Goal: Transaction & Acquisition: Book appointment/travel/reservation

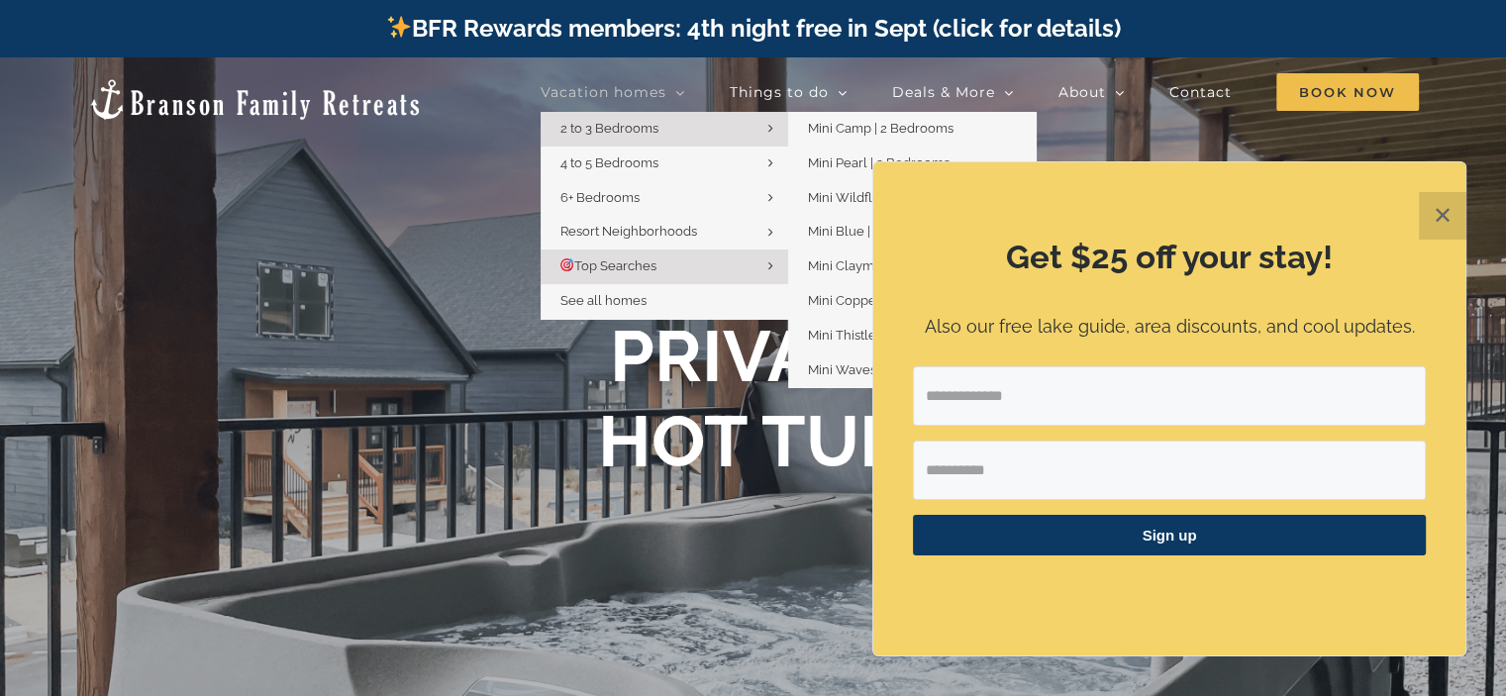
click at [673, 126] on link "2 to 3 Bedrooms" at bounding box center [663, 129] width 247 height 35
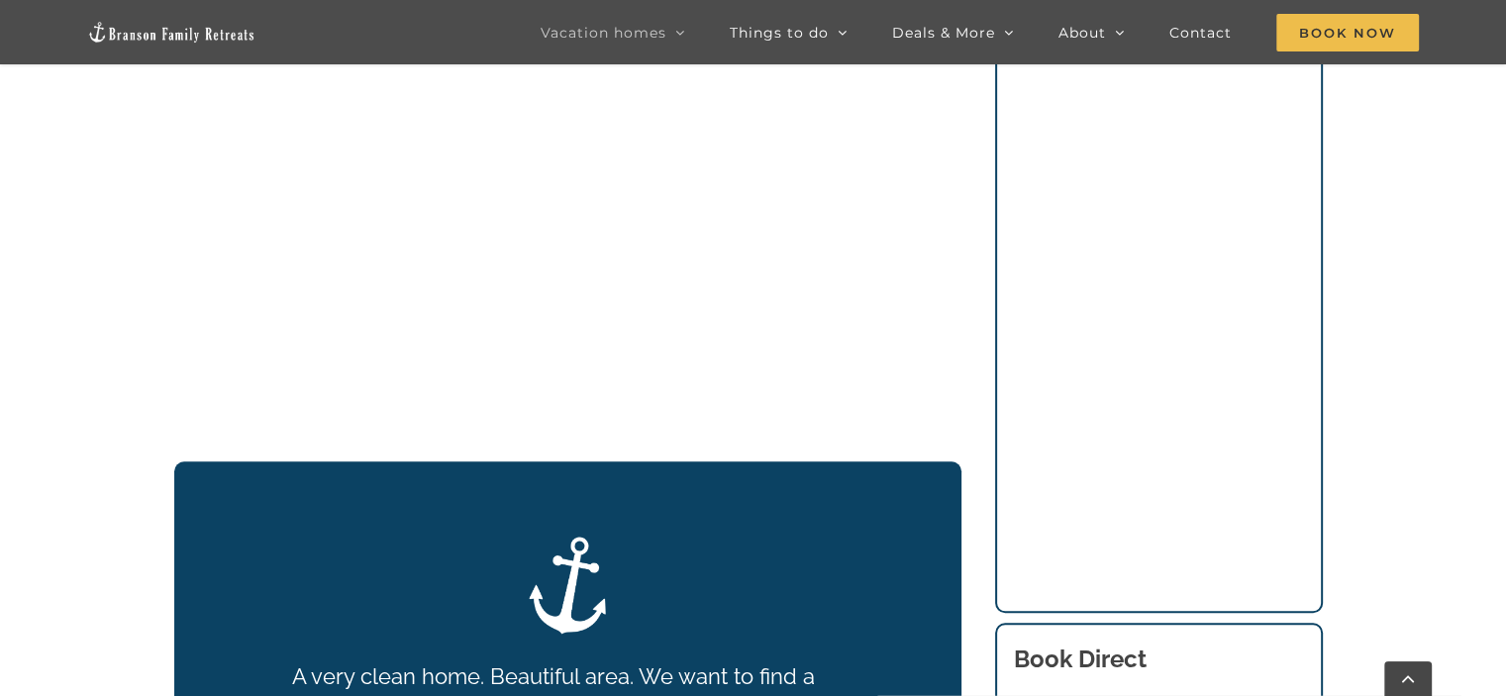
scroll to position [1042, 0]
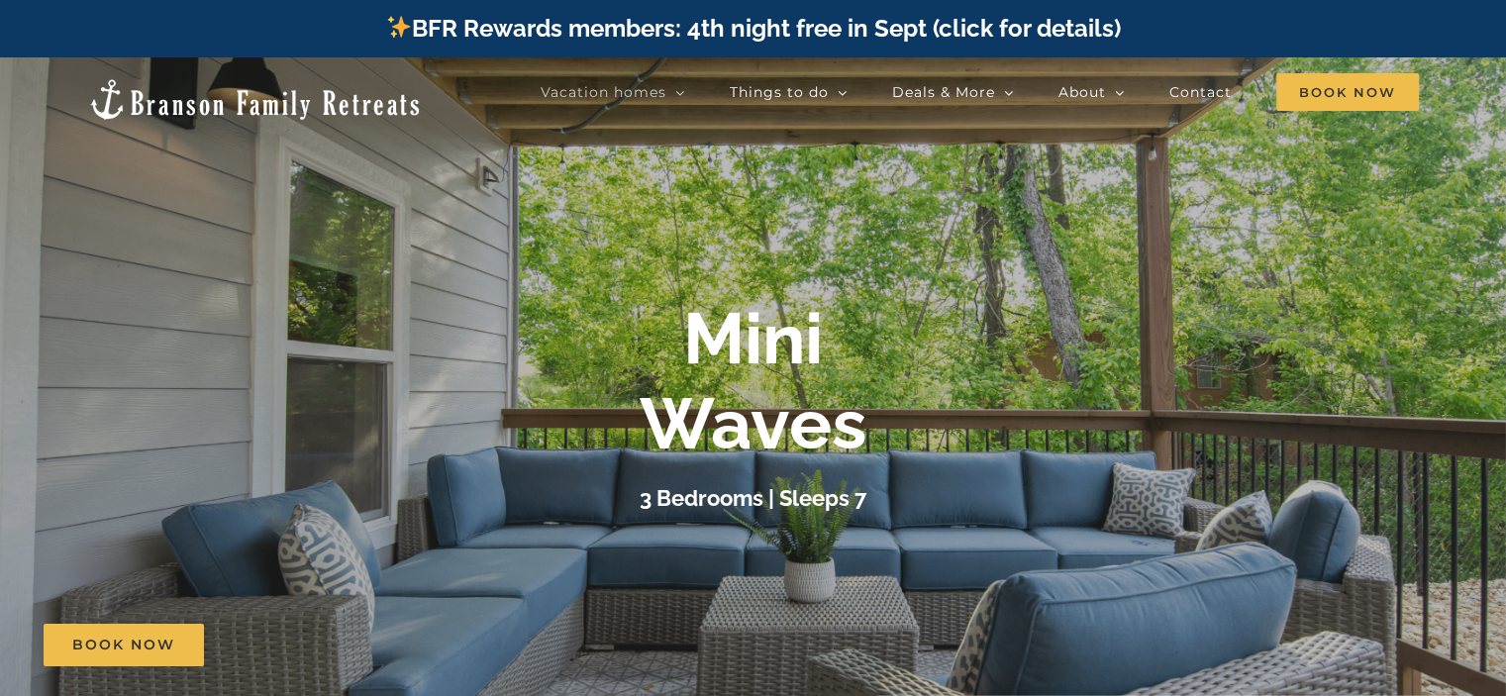
click at [1086, 462] on div "Mini Waves" at bounding box center [753, 381] width 792 height 171
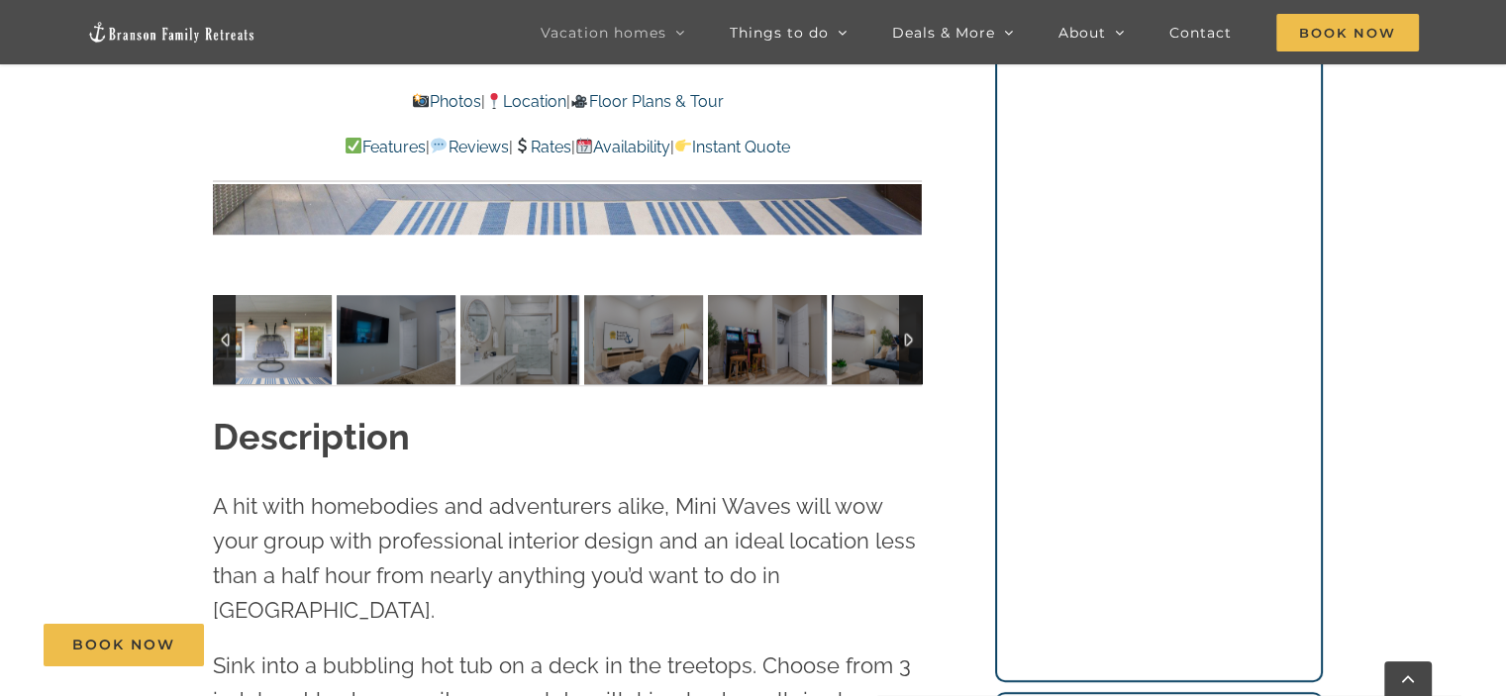
scroll to position [1584, 0]
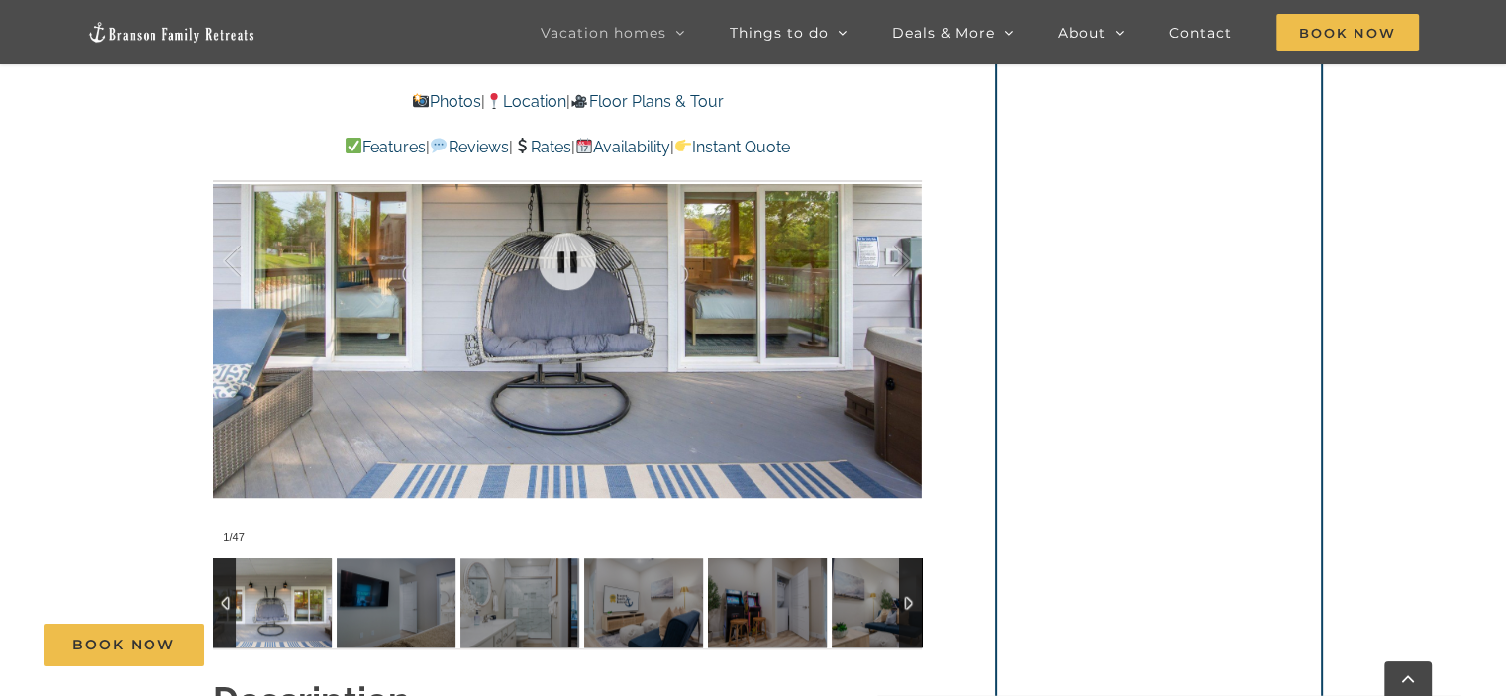
click at [698, 337] on div at bounding box center [567, 261] width 709 height 582
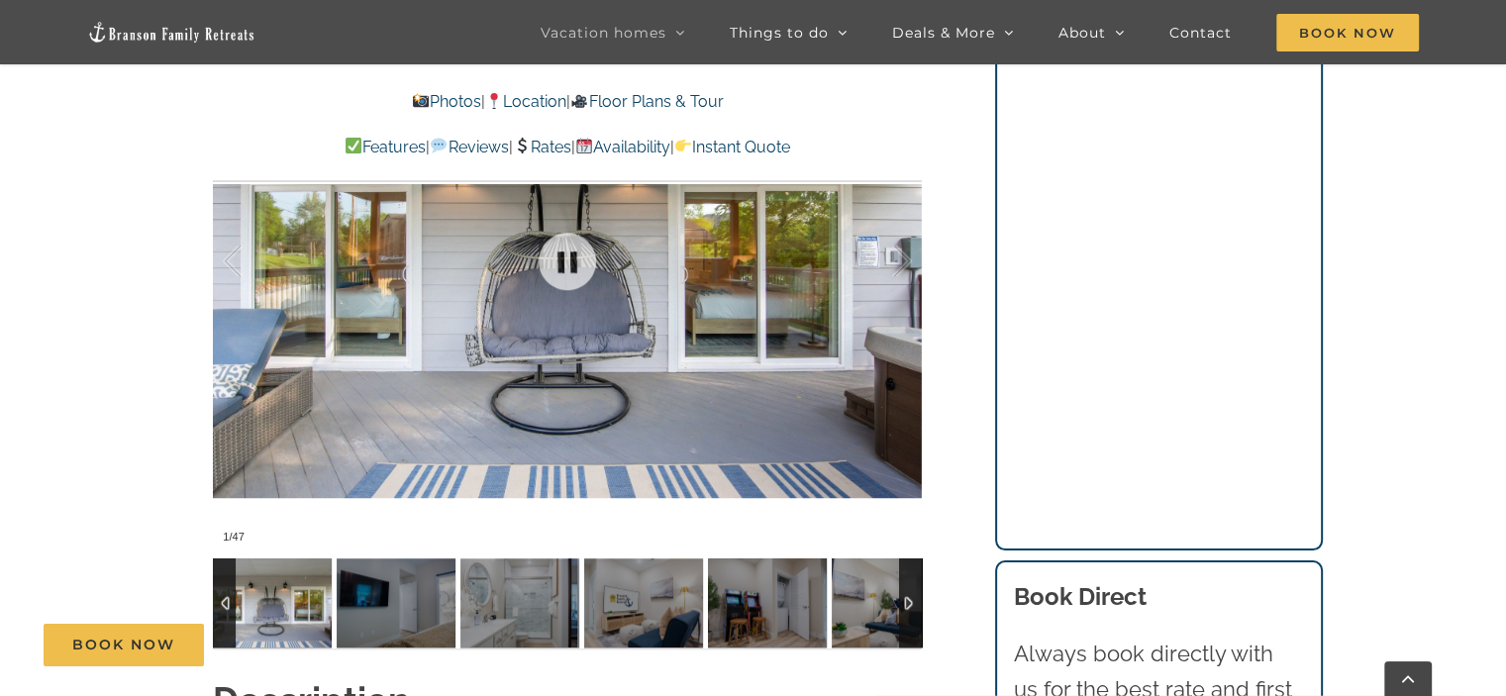
scroll to position [1847, 0]
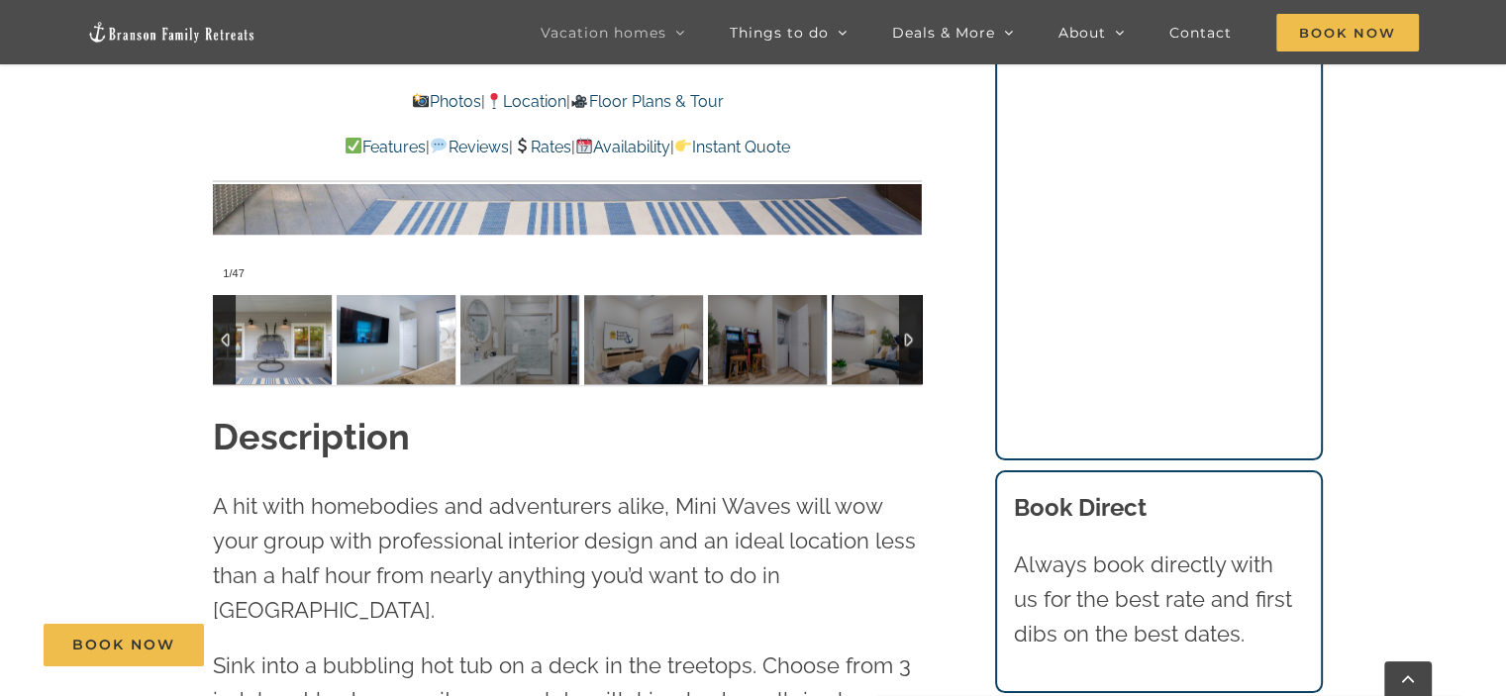
click at [421, 354] on img at bounding box center [396, 339] width 119 height 89
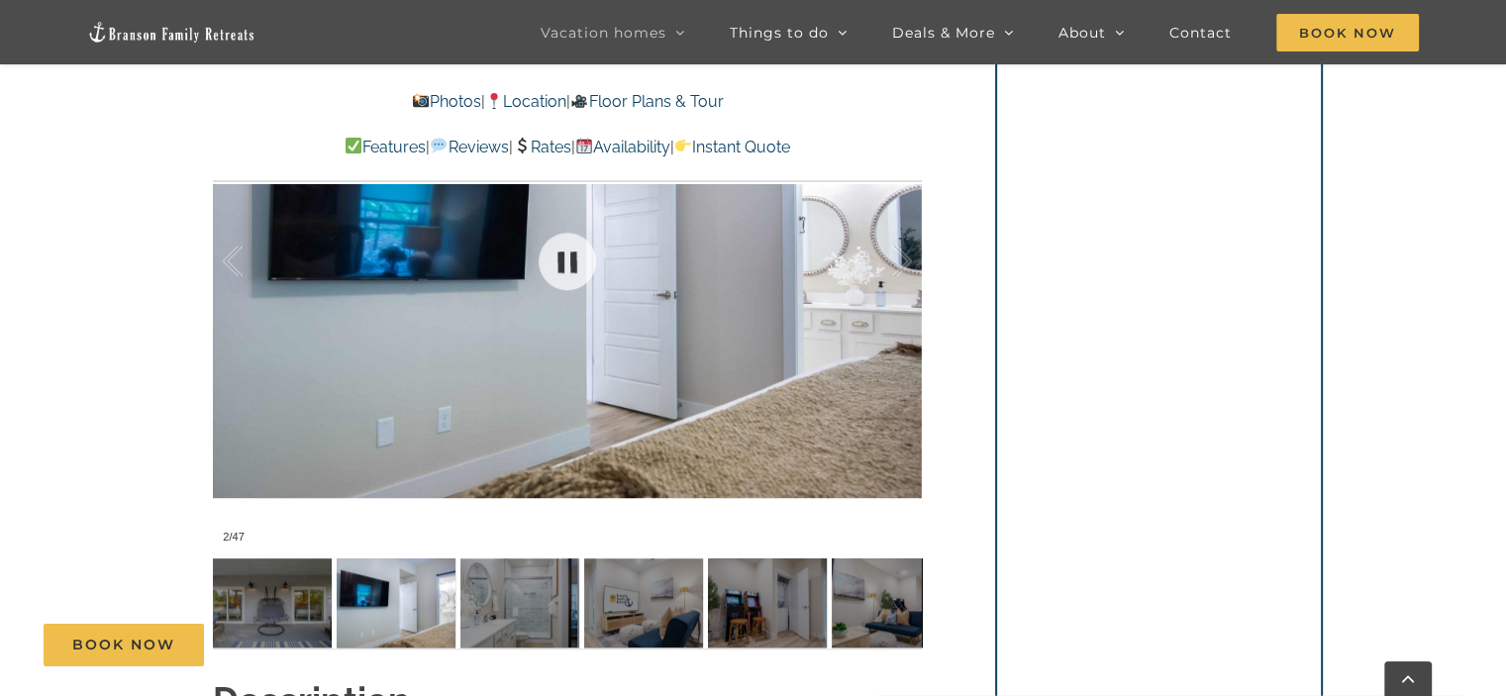
scroll to position [1319, 0]
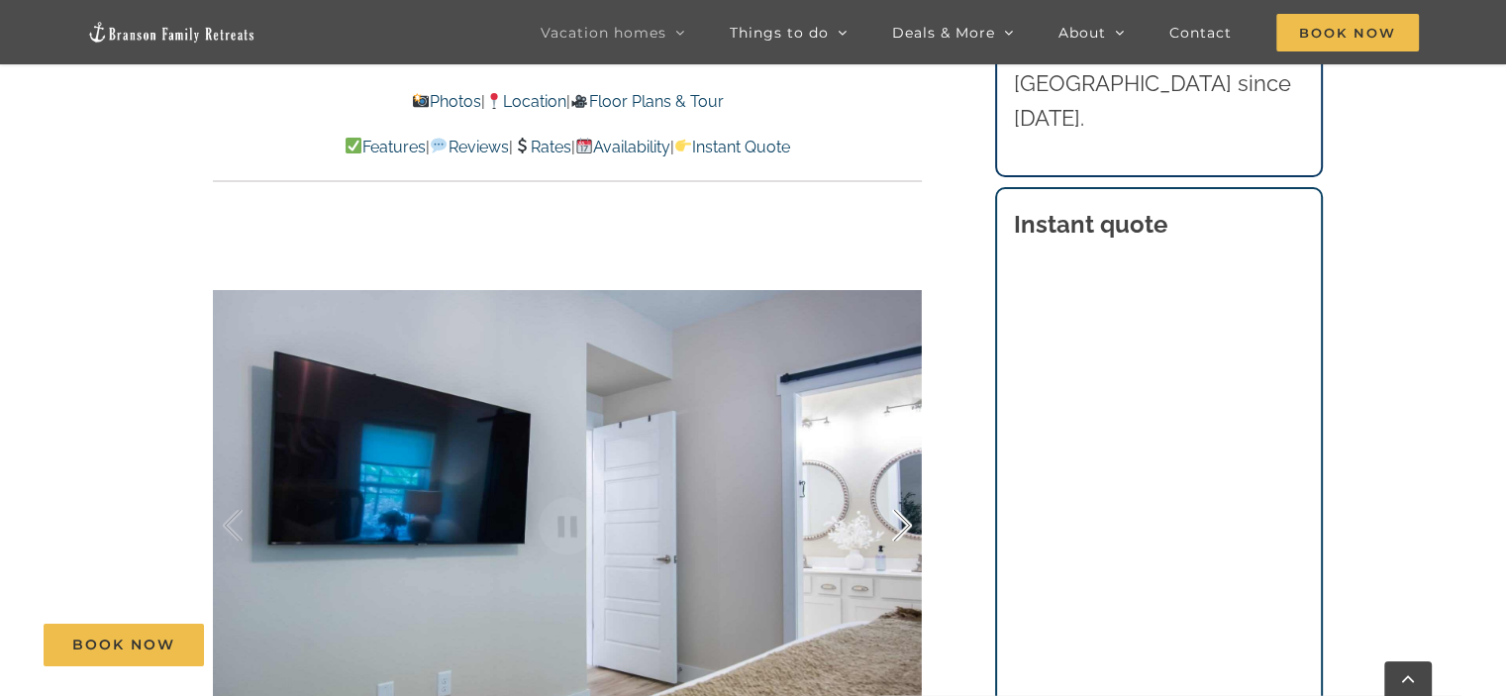
click at [855, 539] on div at bounding box center [880, 525] width 61 height 123
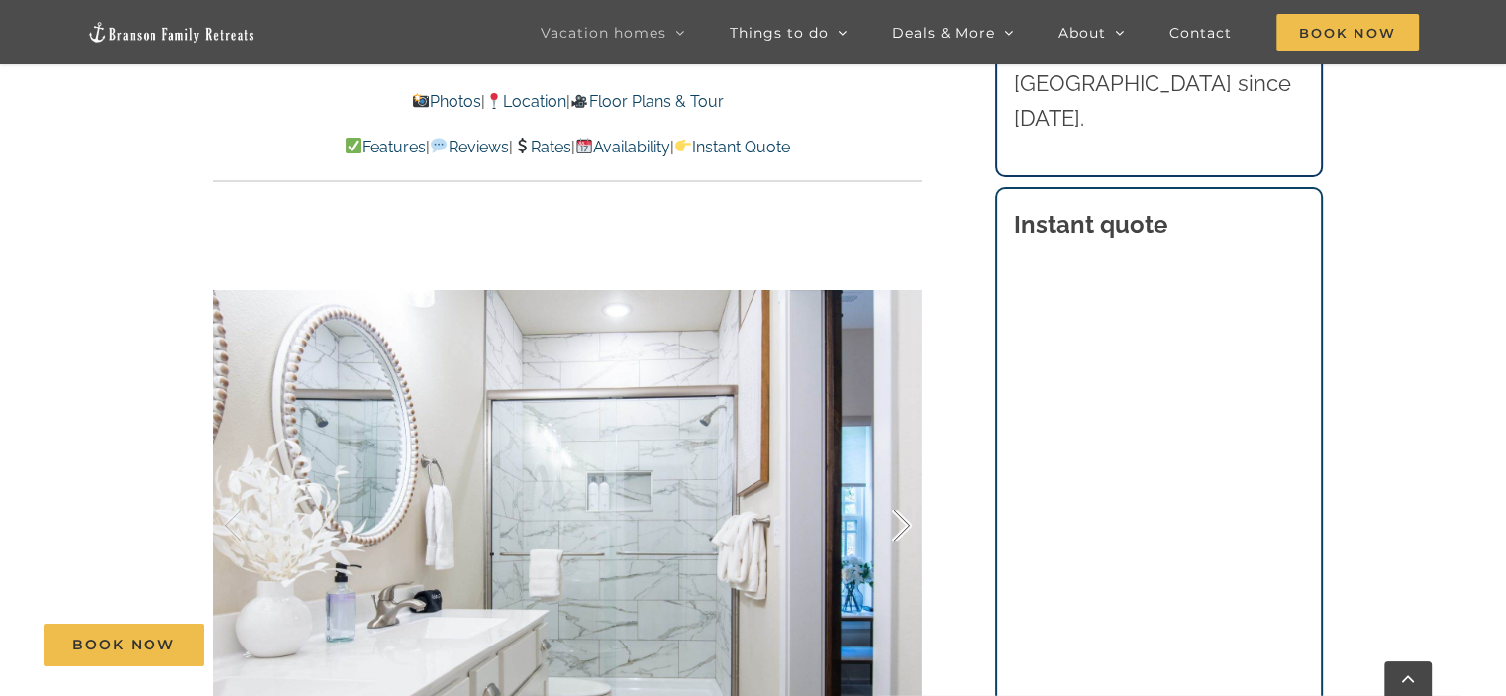
click at [865, 533] on div at bounding box center [880, 525] width 61 height 123
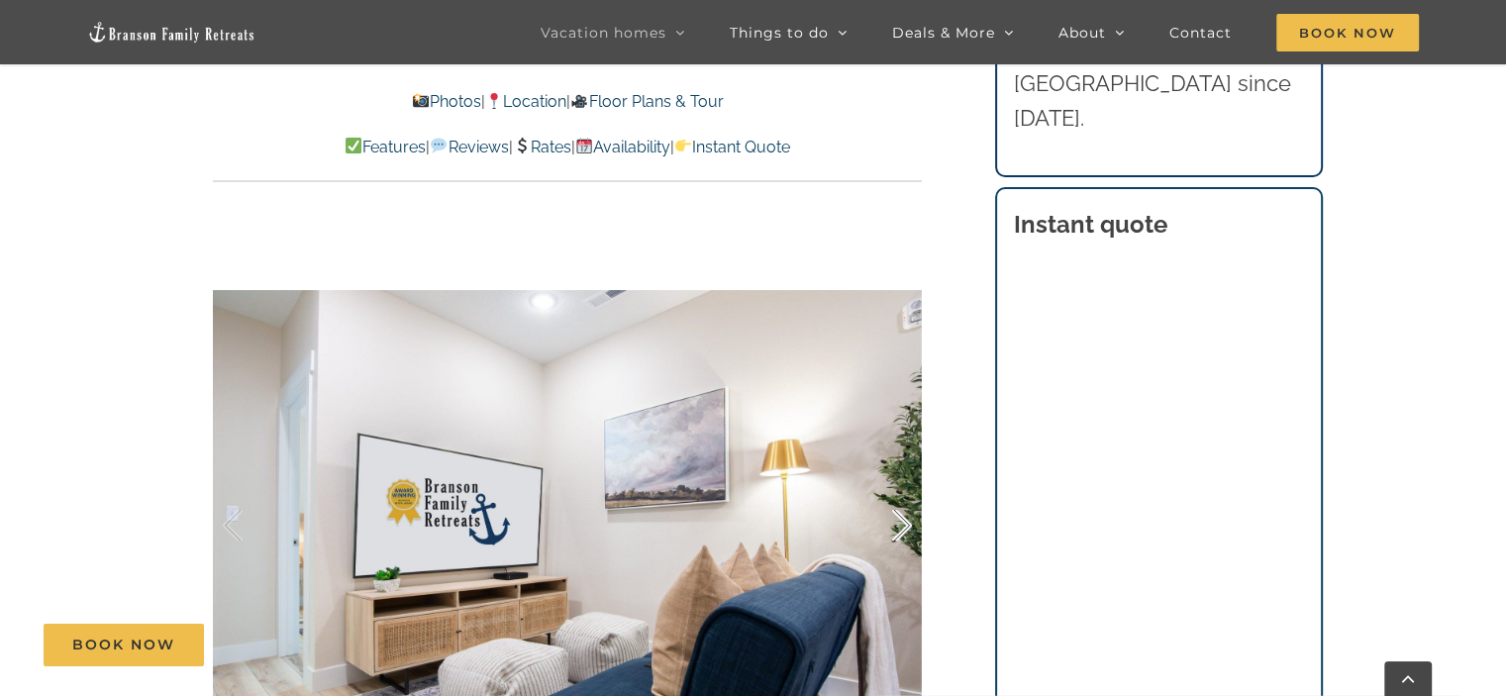
click at [869, 526] on div at bounding box center [880, 525] width 61 height 123
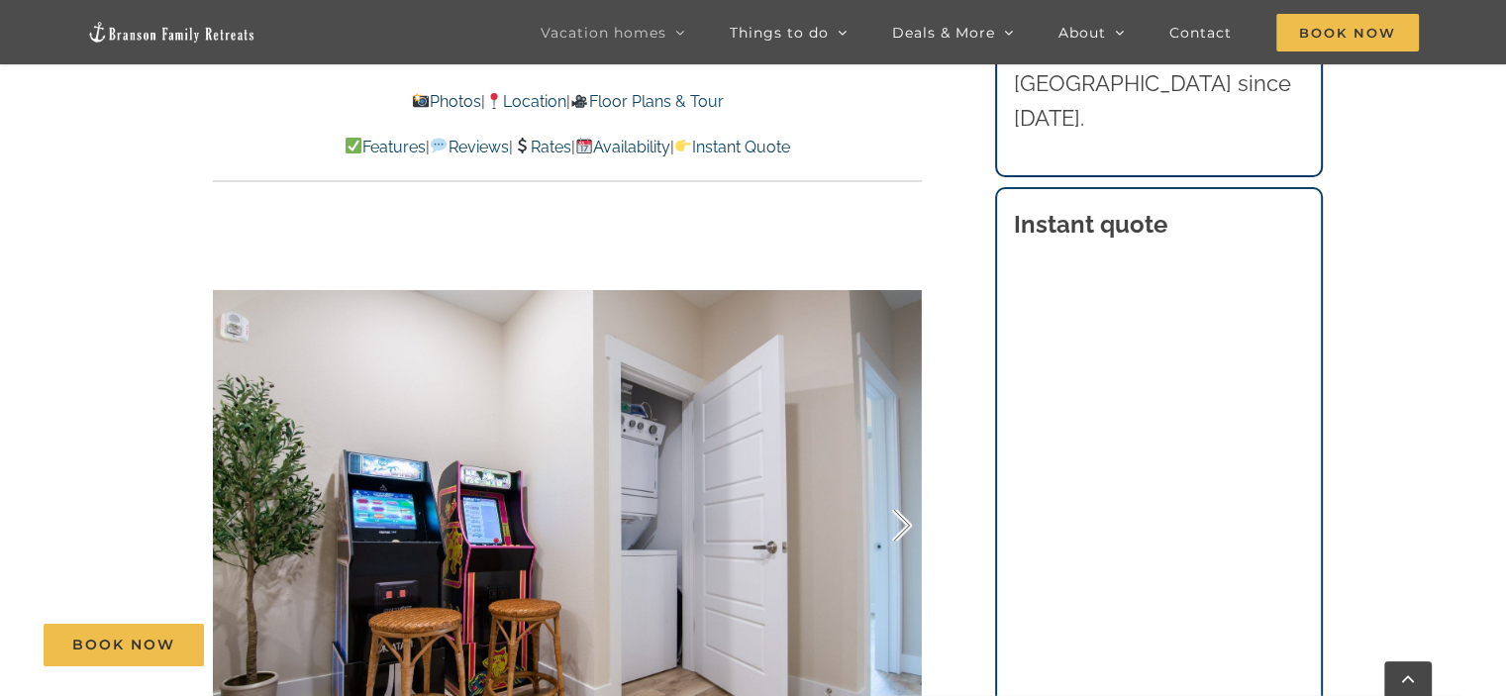
click at [872, 520] on div at bounding box center [880, 525] width 61 height 123
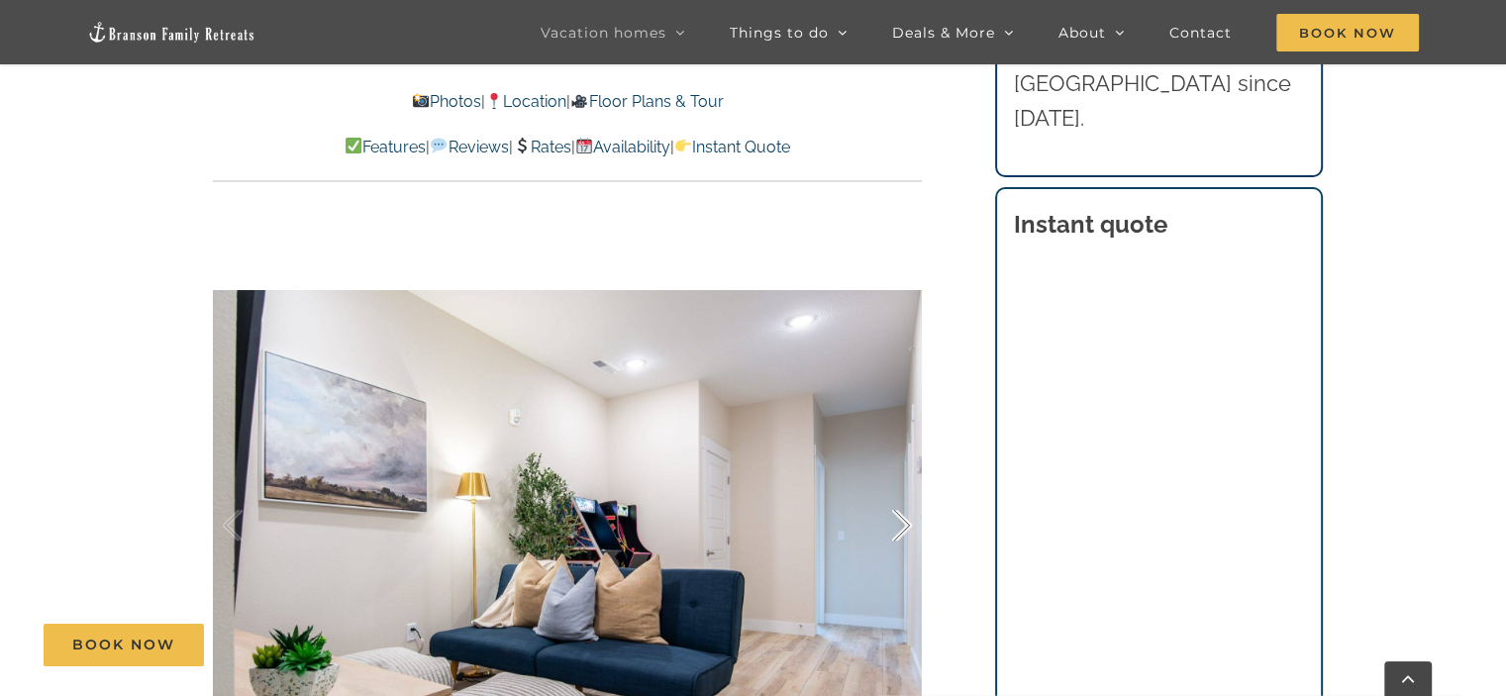
click at [872, 520] on div at bounding box center [880, 525] width 61 height 123
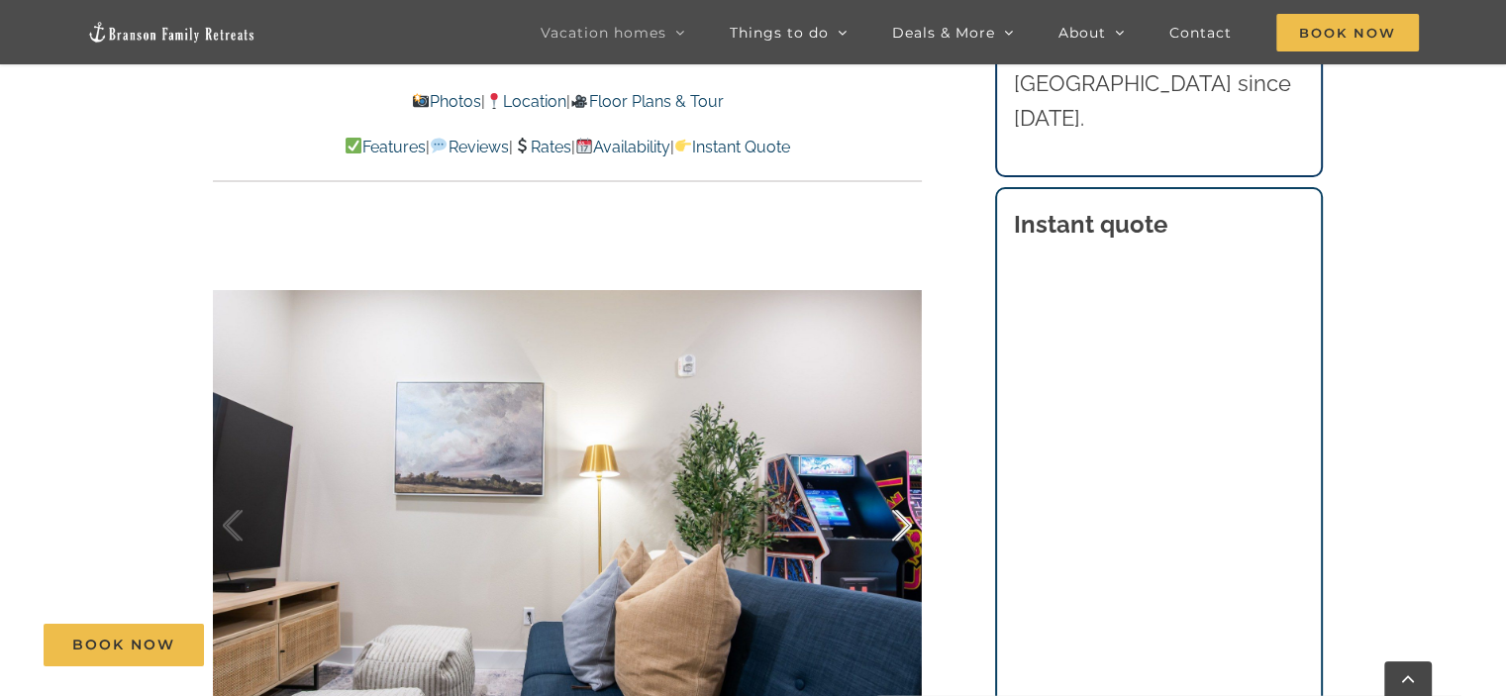
click at [872, 520] on div at bounding box center [880, 525] width 61 height 123
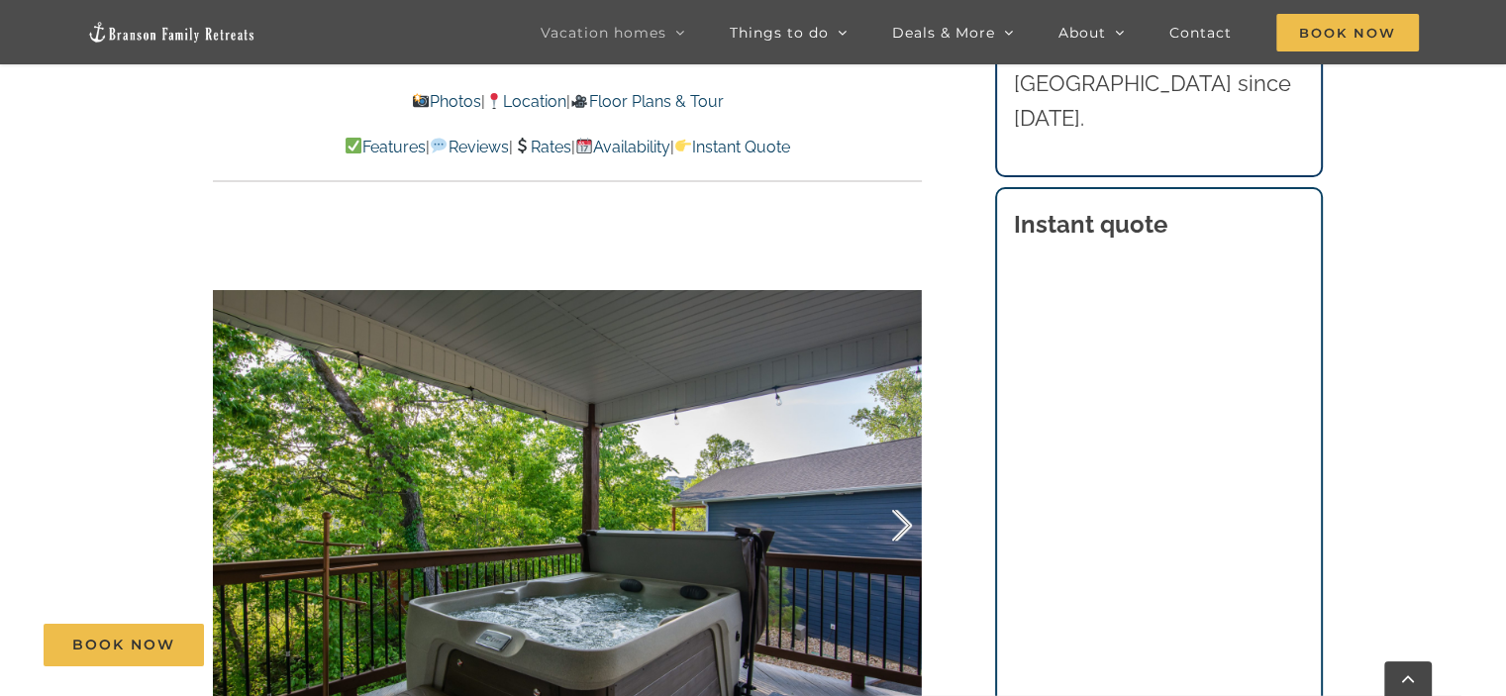
click at [872, 520] on div at bounding box center [880, 525] width 61 height 123
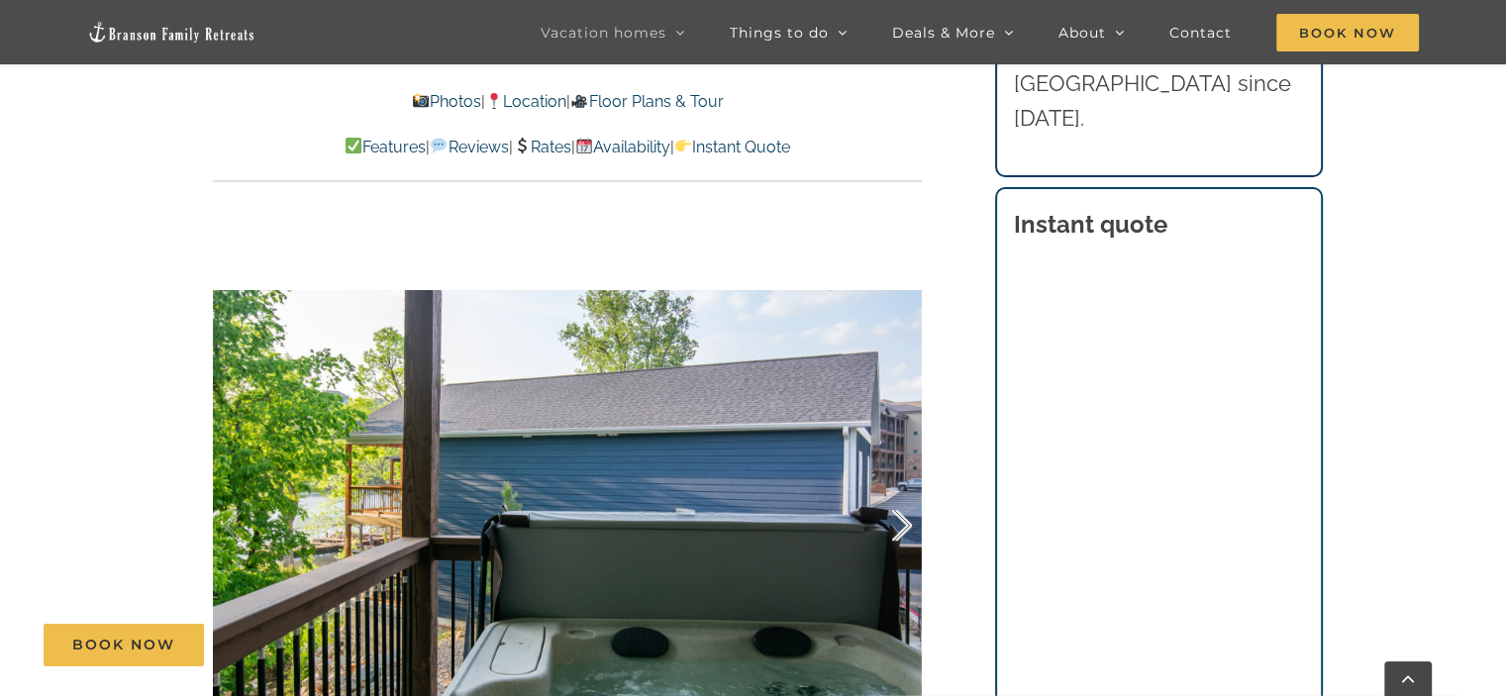
click at [872, 520] on div at bounding box center [880, 525] width 61 height 123
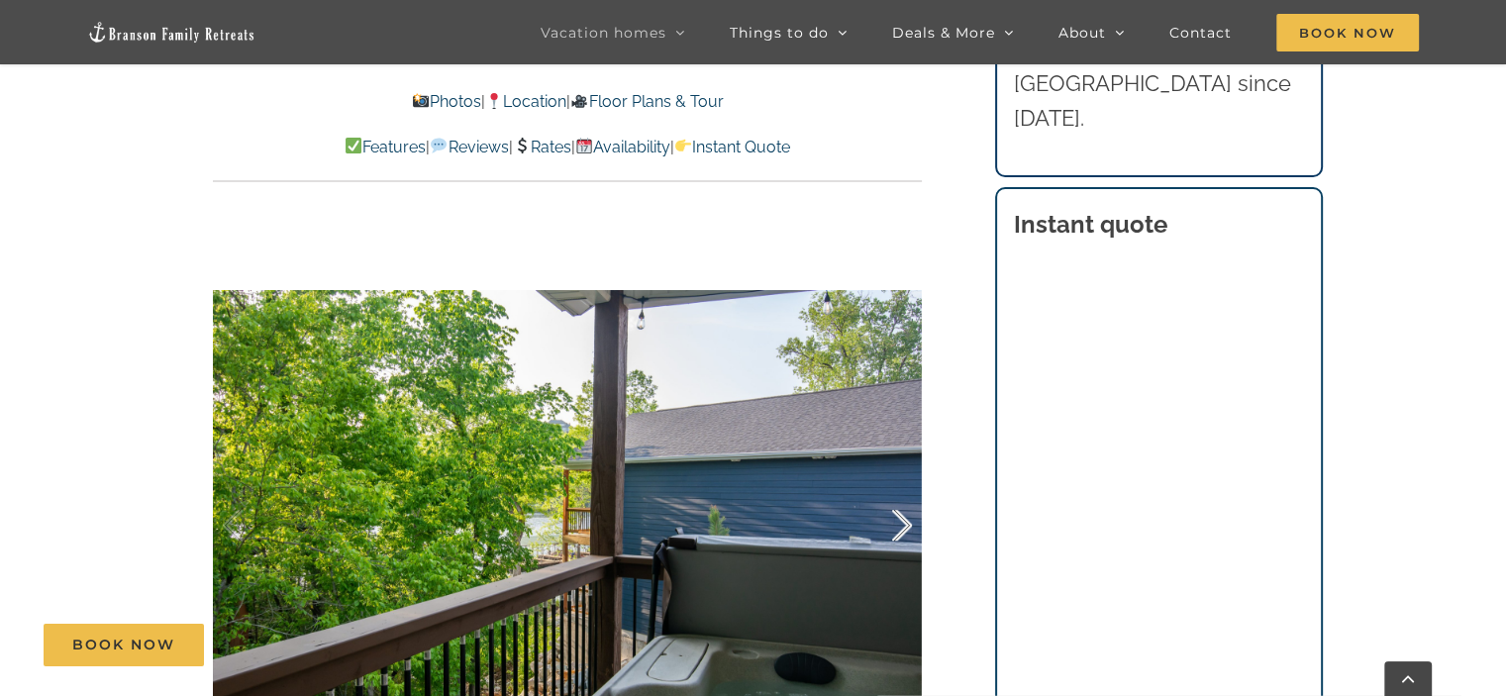
click at [872, 520] on div at bounding box center [880, 525] width 61 height 123
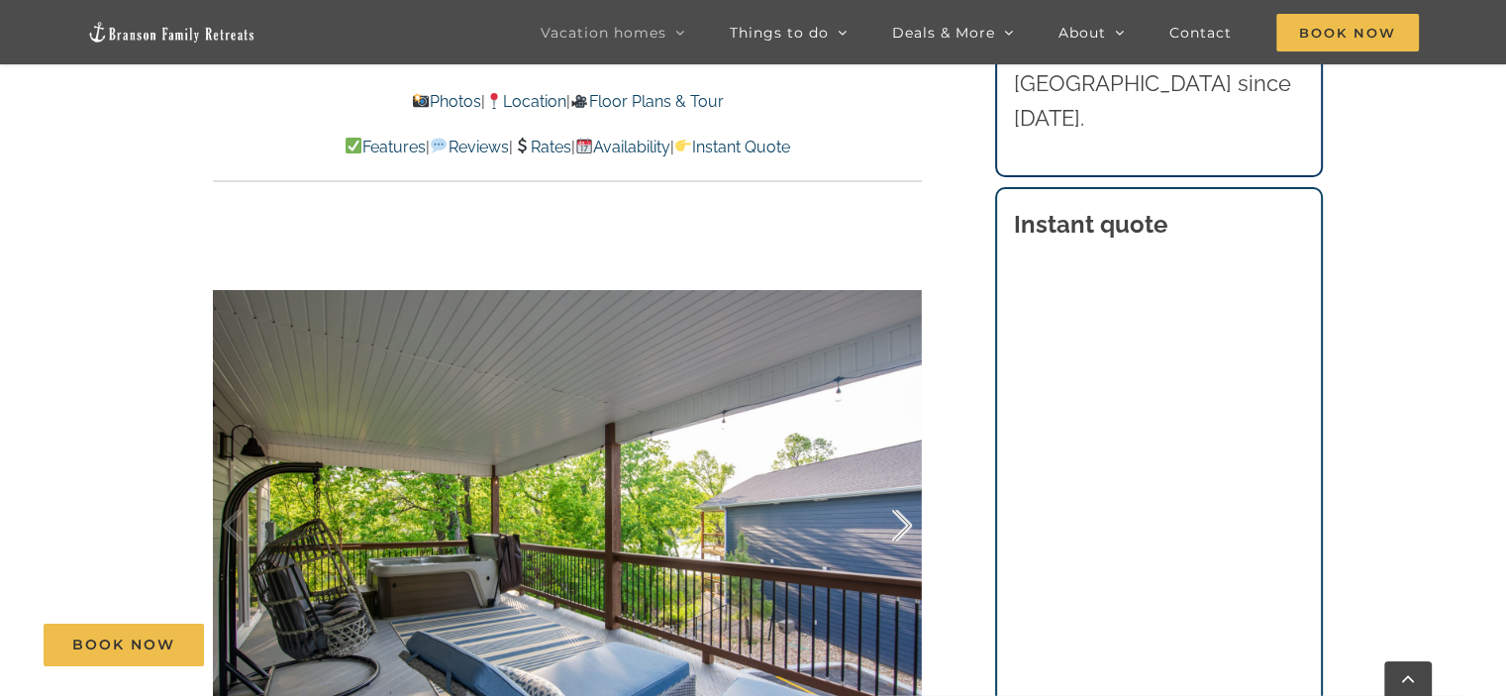
click at [872, 520] on div at bounding box center [880, 525] width 61 height 123
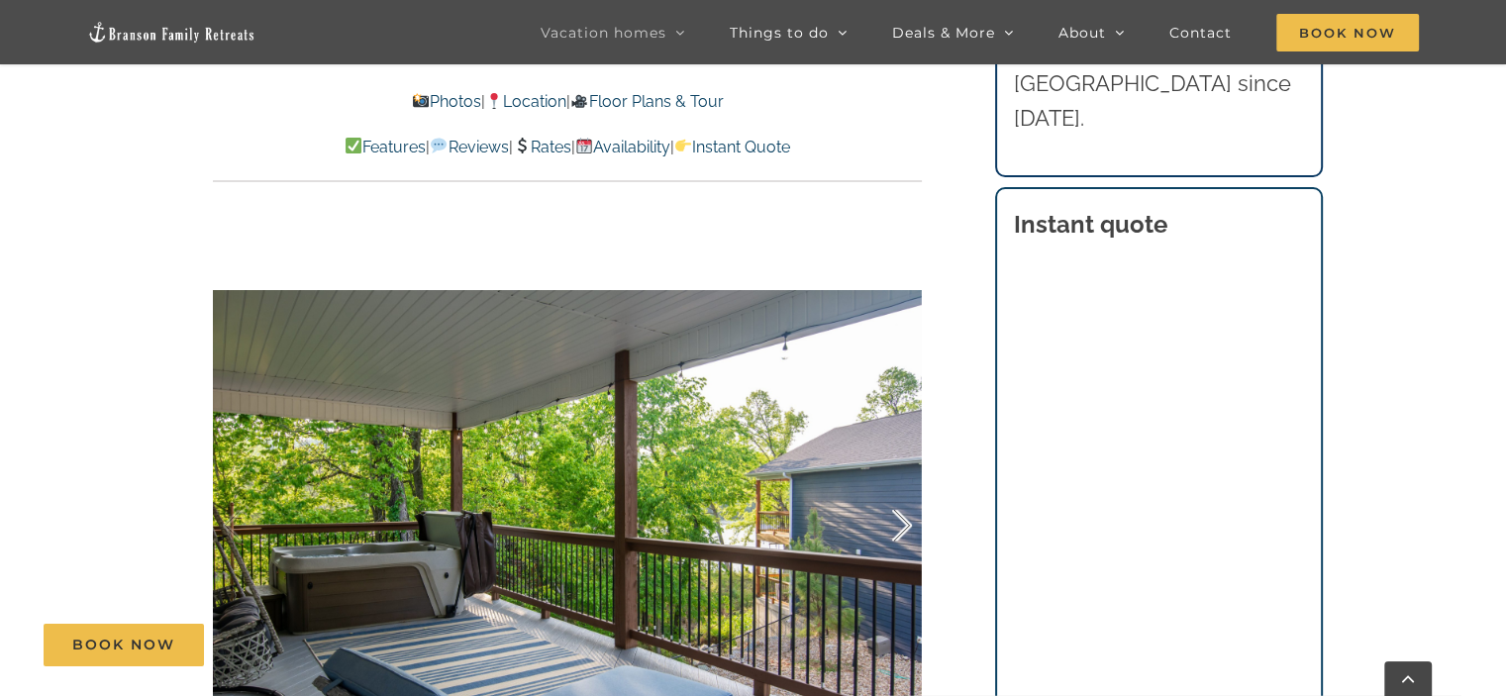
click at [872, 520] on div at bounding box center [880, 525] width 61 height 123
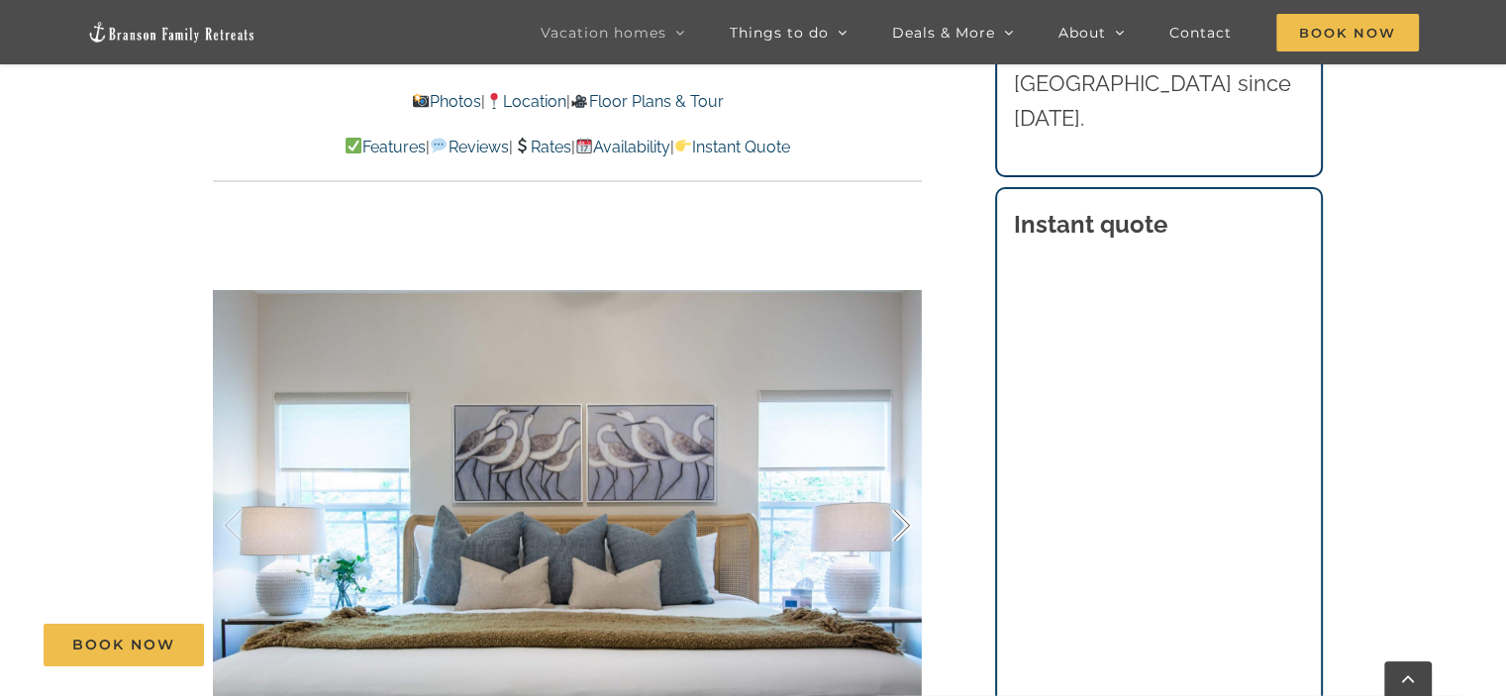
click at [872, 520] on div at bounding box center [880, 525] width 61 height 123
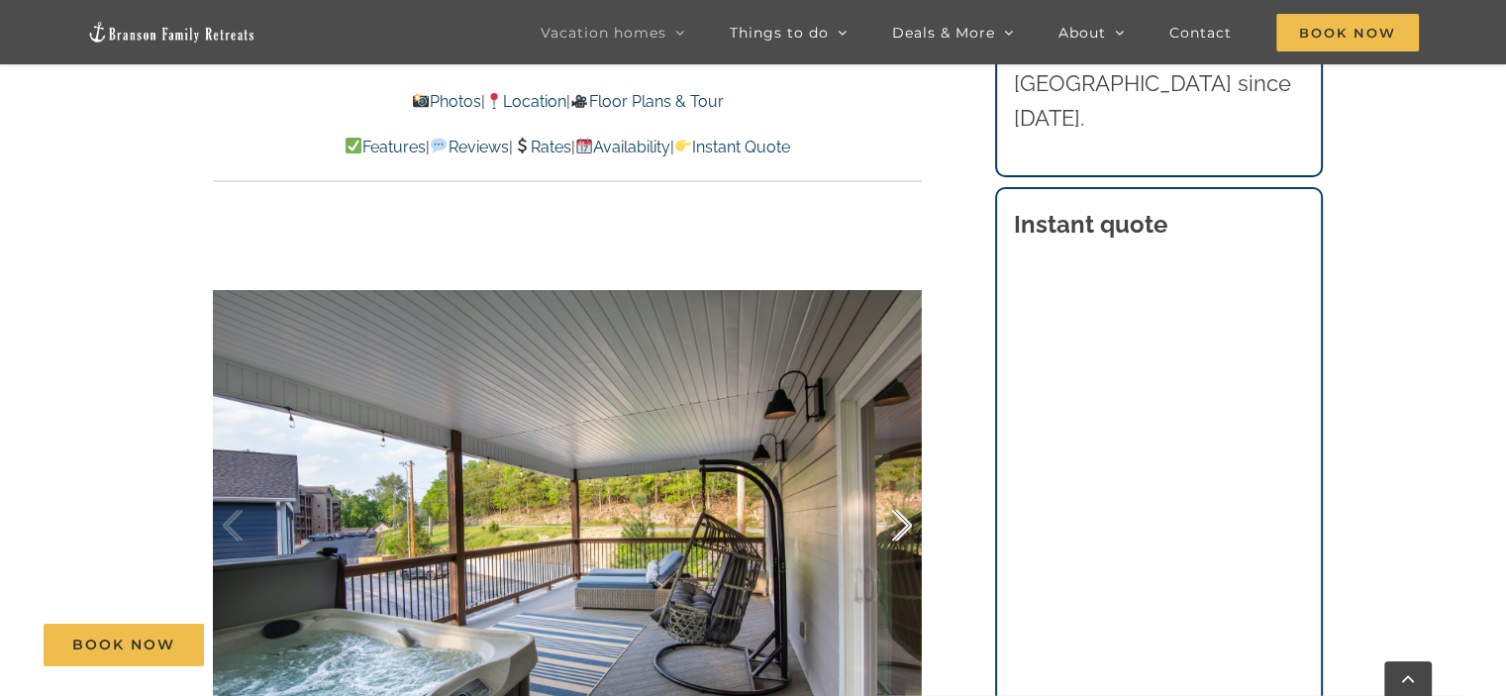
click at [872, 520] on div at bounding box center [880, 525] width 61 height 123
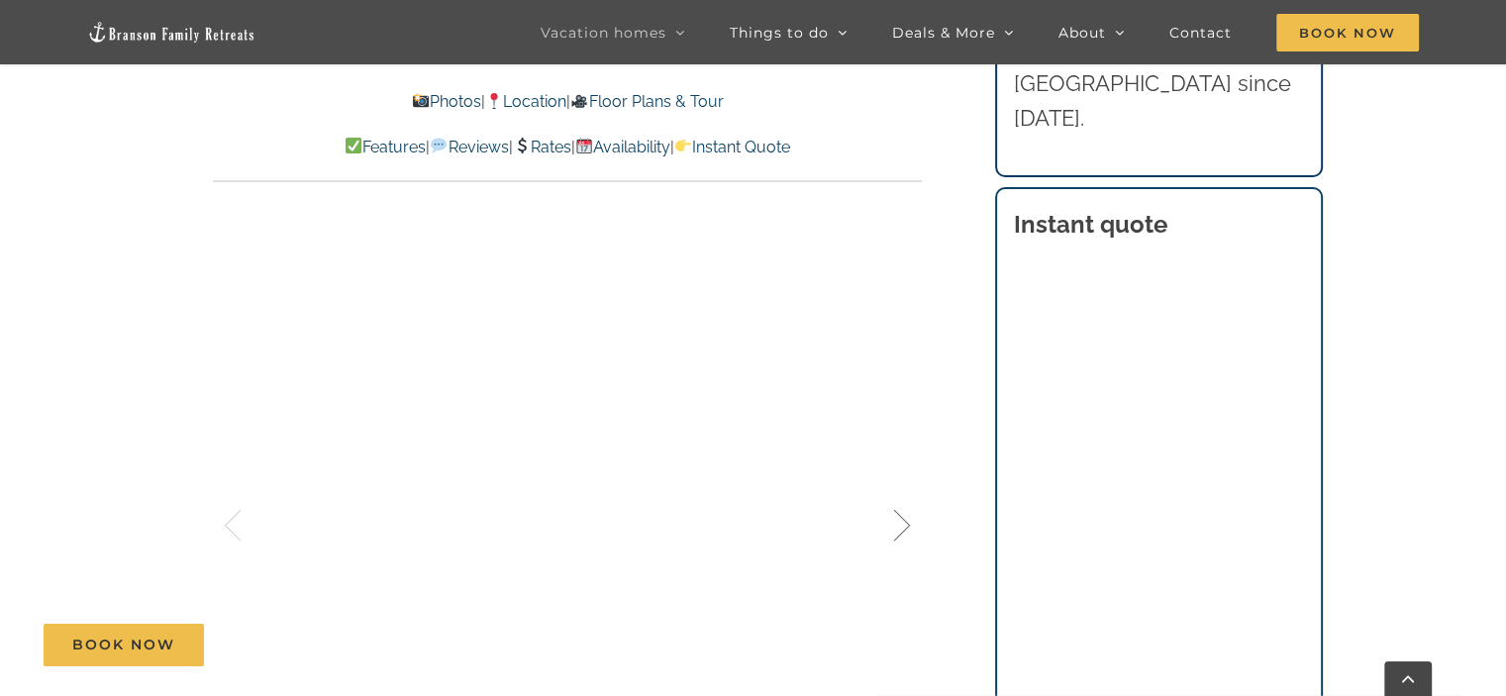
click at [872, 520] on div at bounding box center [880, 525] width 61 height 123
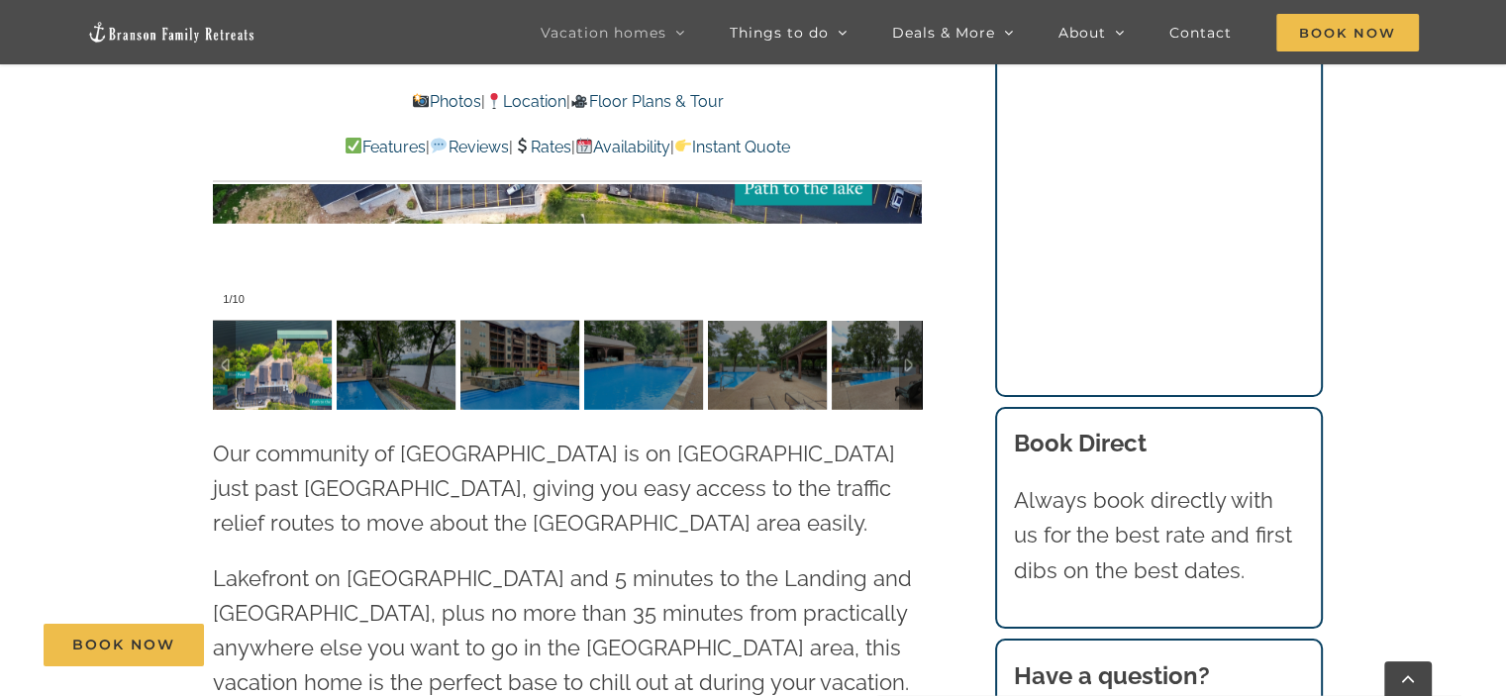
scroll to position [4751, 0]
